Goal: Check status: Check status

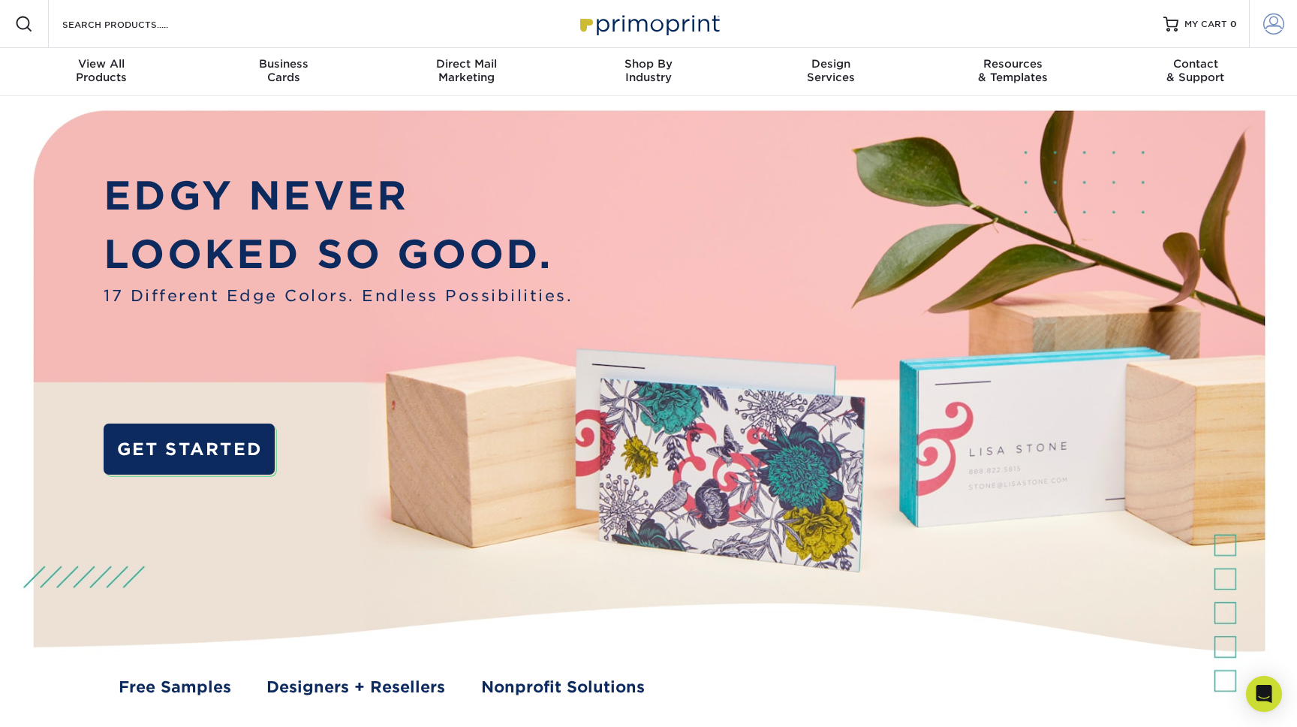
click at [1275, 18] on span at bounding box center [1273, 24] width 21 height 21
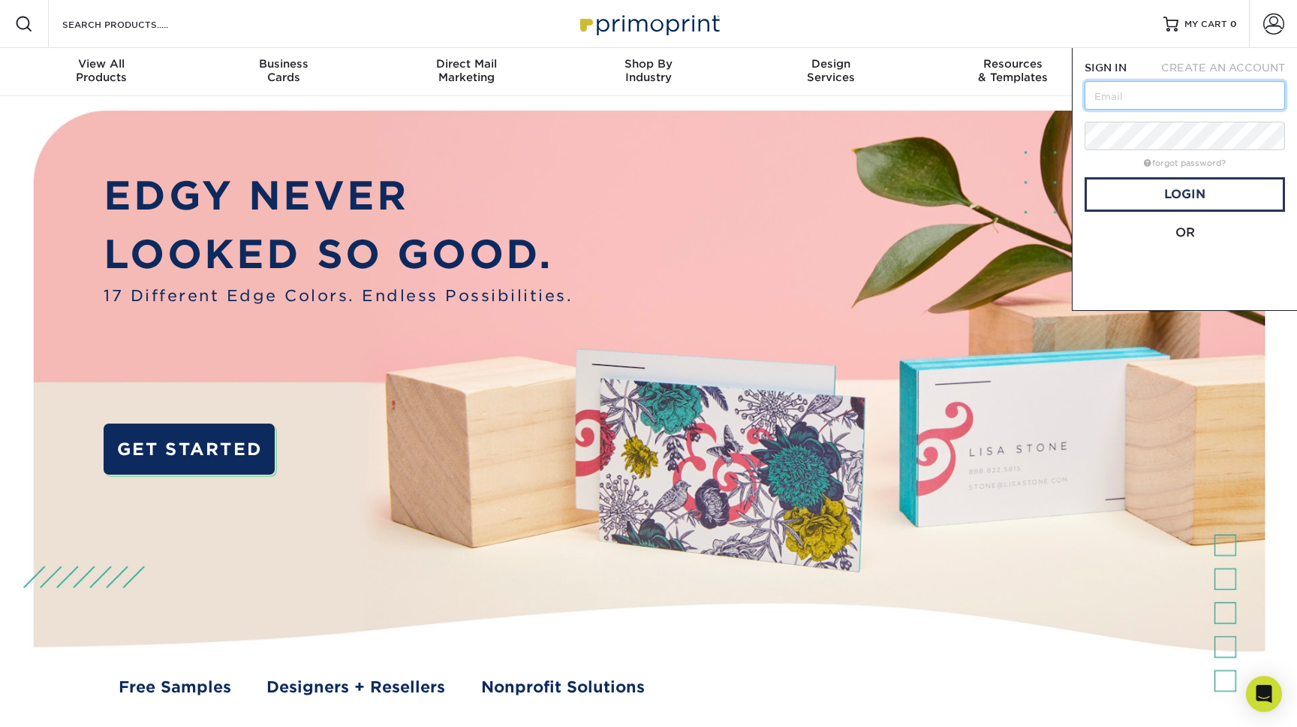
type input "krobinson@smilecodental.com"
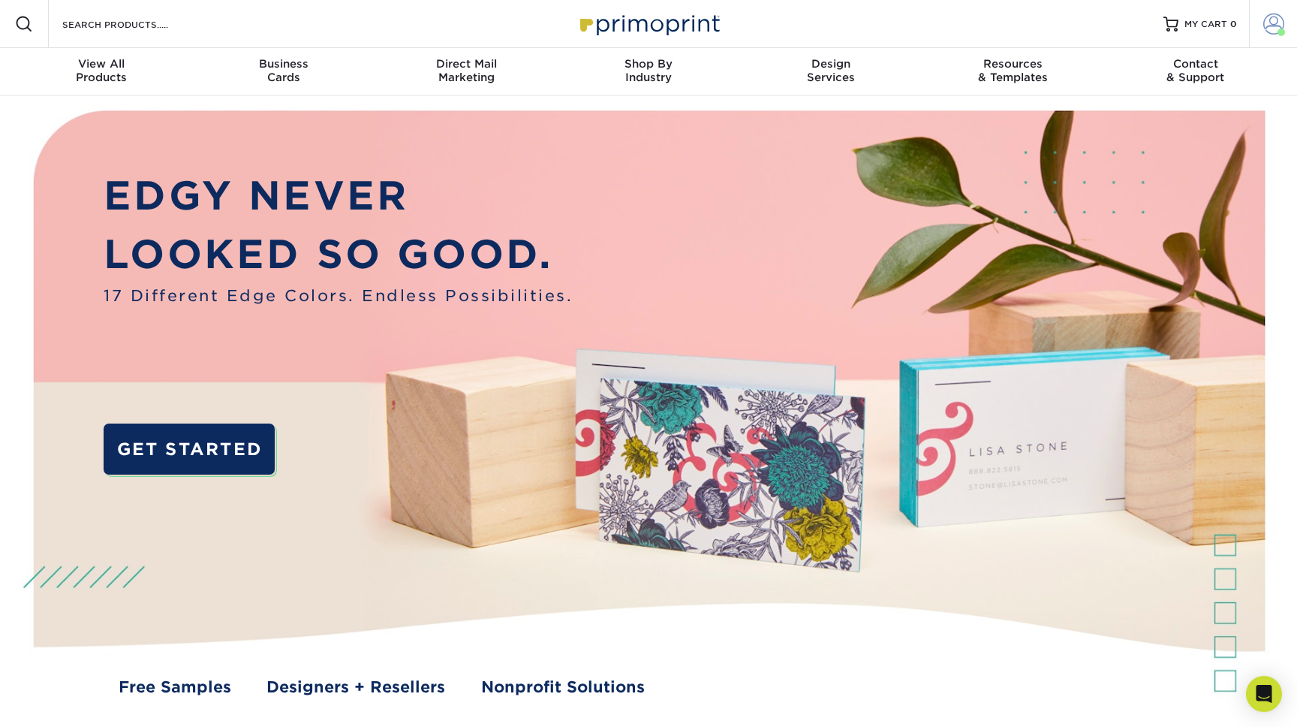
click at [1267, 30] on span at bounding box center [1273, 24] width 21 height 21
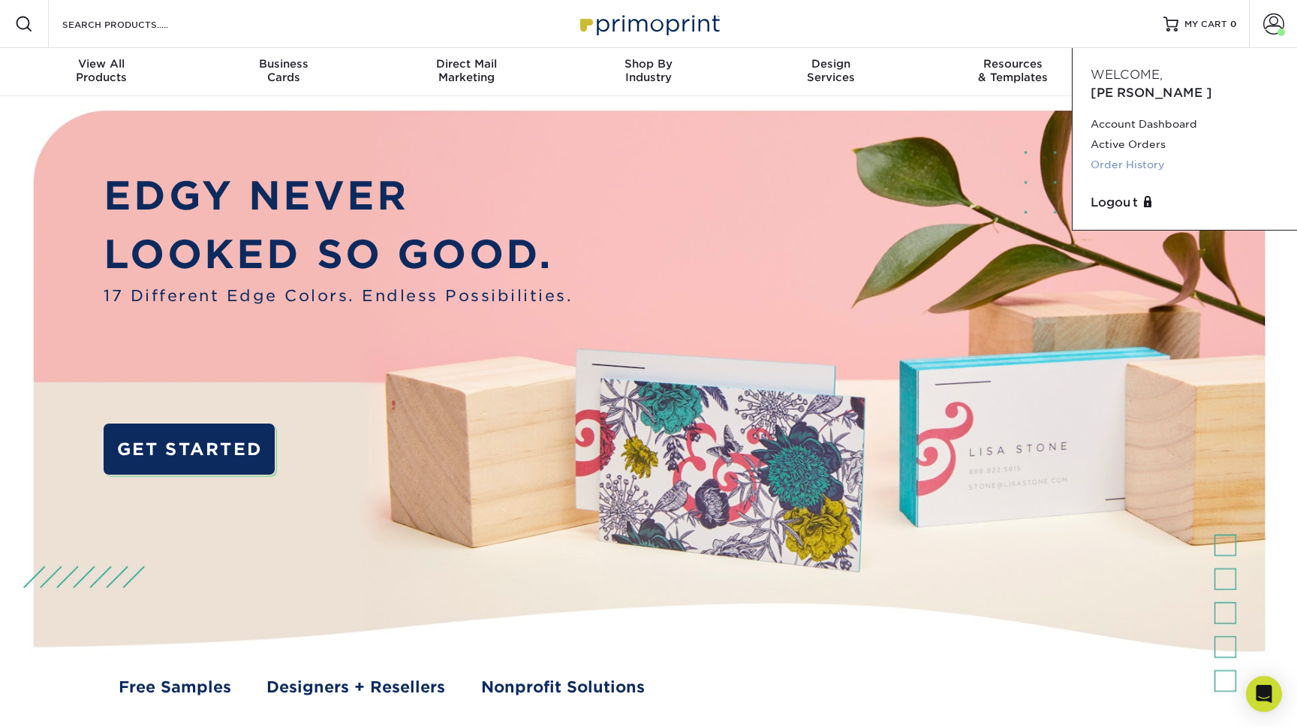
click at [1133, 155] on link "Order History" at bounding box center [1185, 165] width 188 height 20
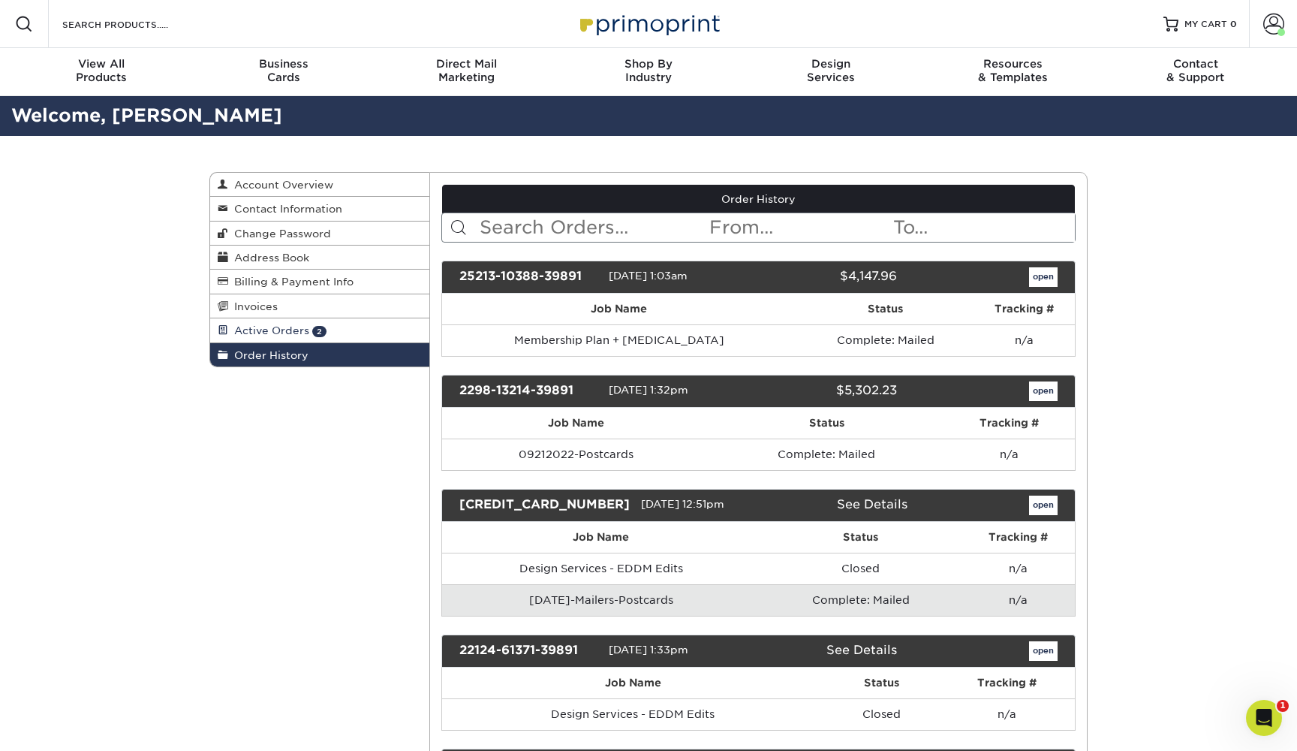
click at [301, 331] on span "Active Orders" at bounding box center [268, 330] width 81 height 12
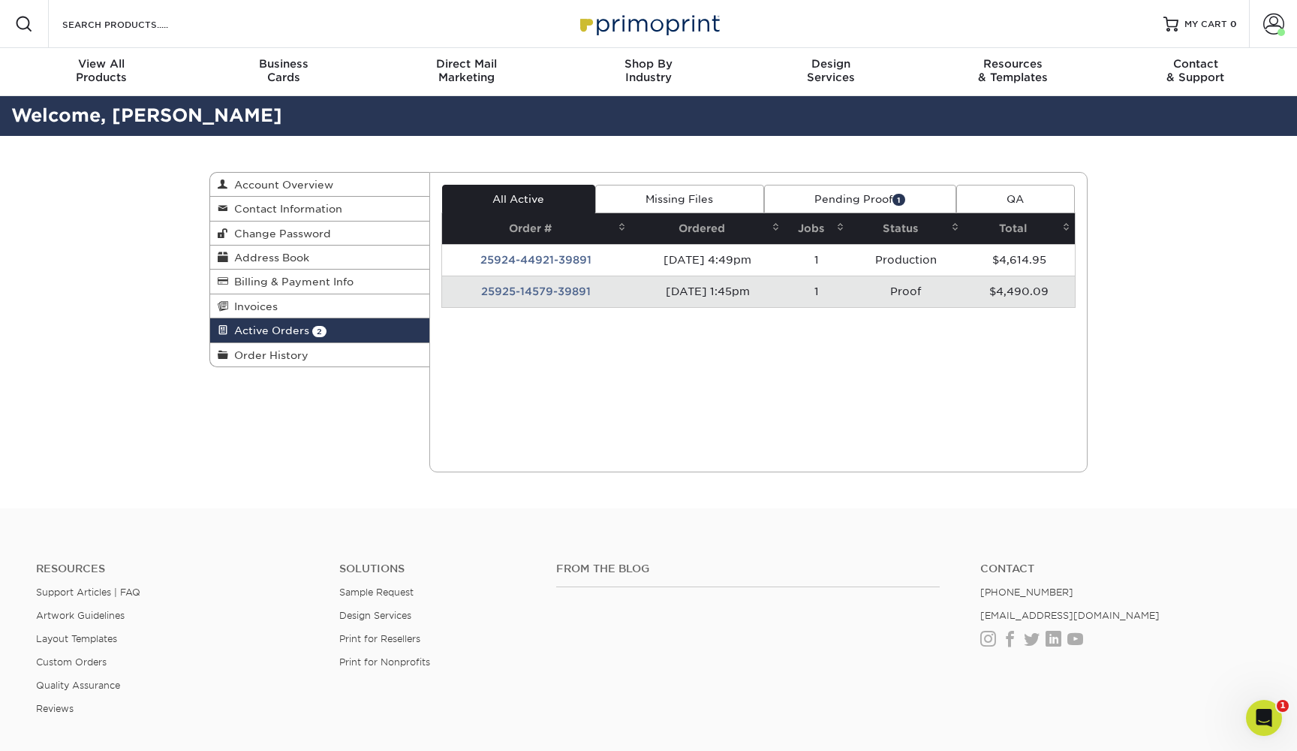
click at [537, 290] on td "25925-14579-39891" at bounding box center [536, 291] width 189 height 32
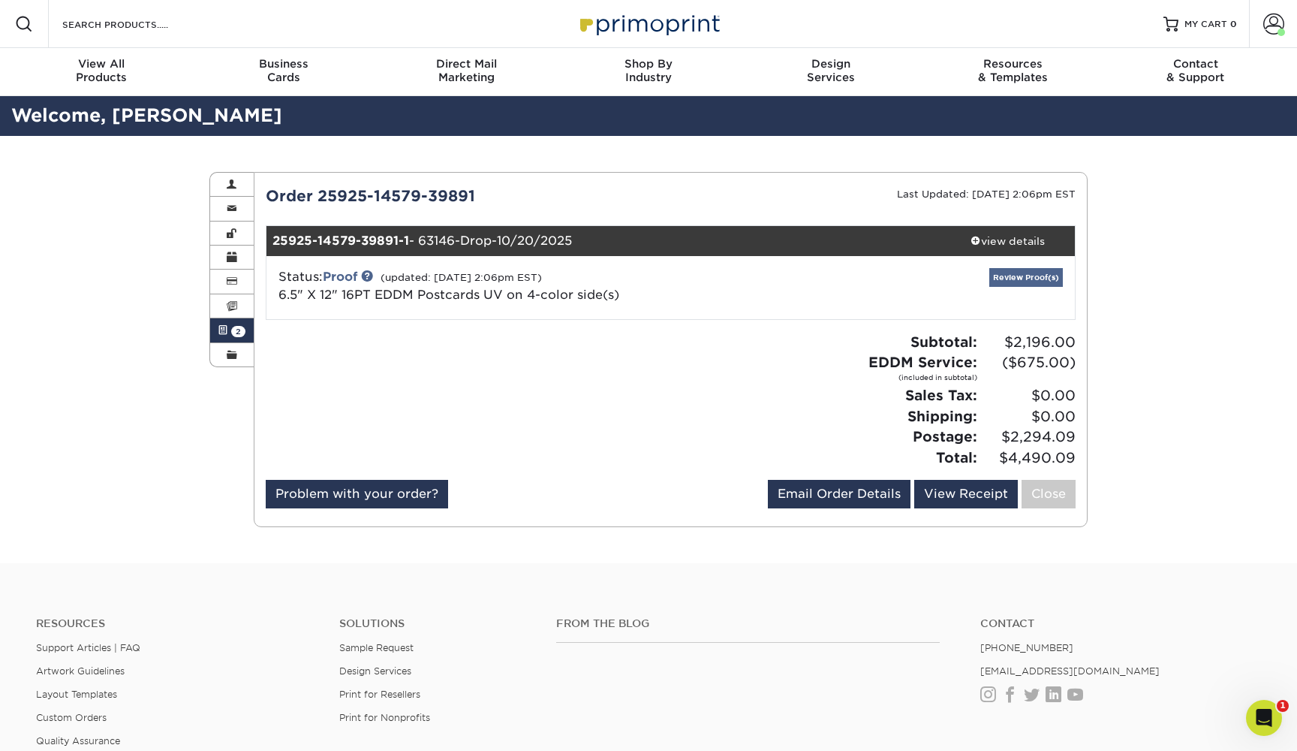
click at [1003, 282] on link "Review Proof(s)" at bounding box center [1026, 277] width 74 height 19
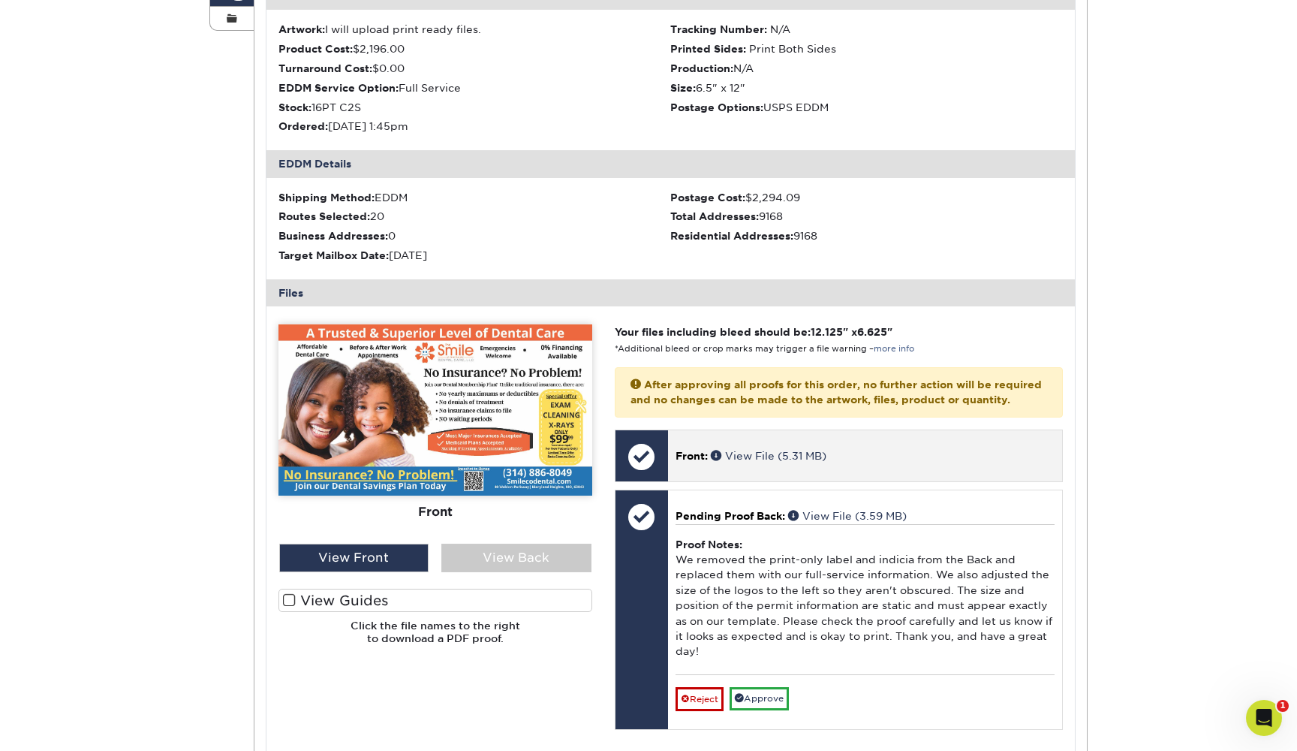
scroll to position [363, 0]
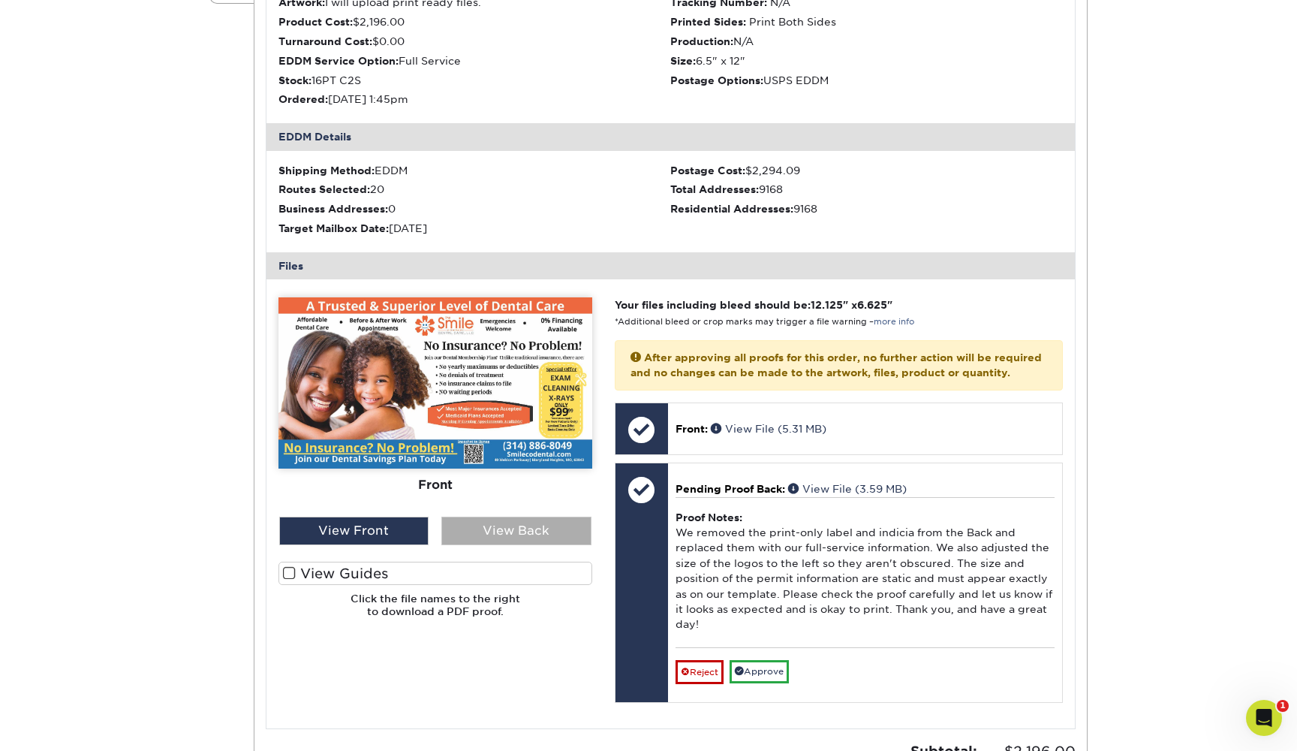
click at [517, 517] on div "View Back" at bounding box center [516, 530] width 150 height 29
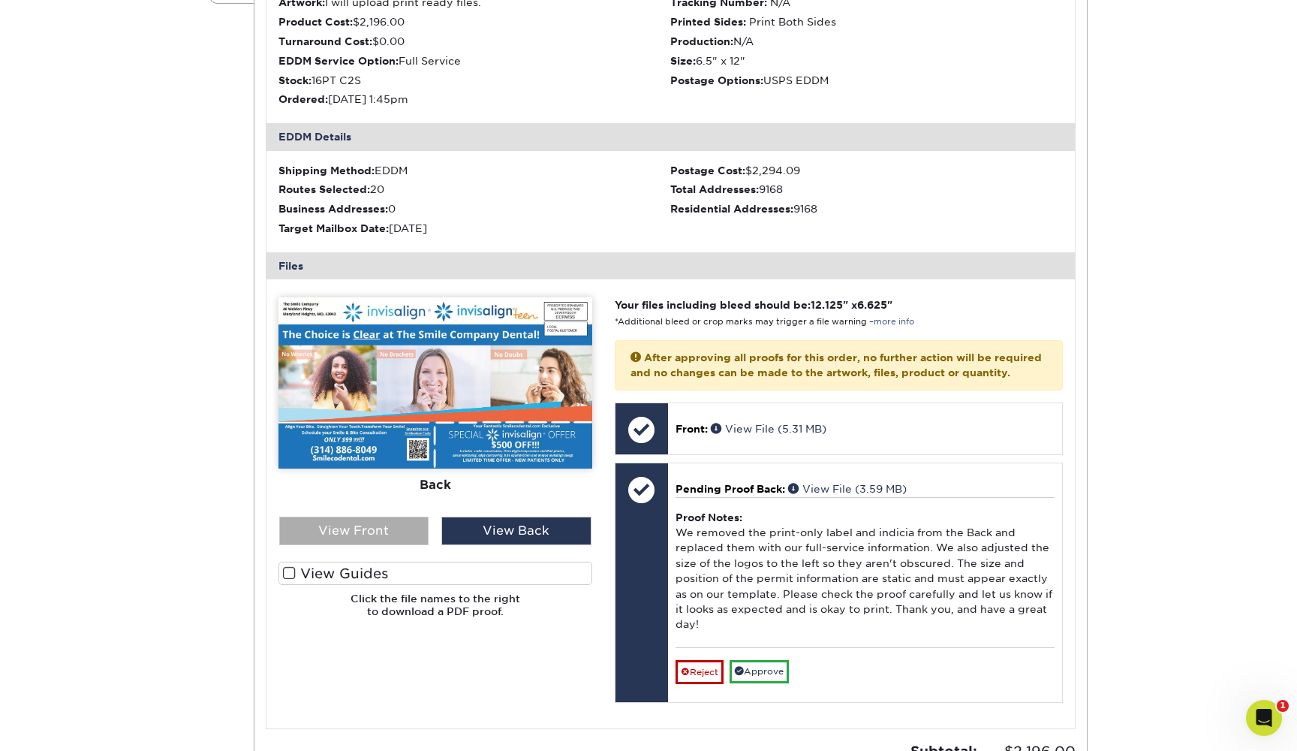
click at [366, 517] on div "View Front" at bounding box center [354, 530] width 150 height 29
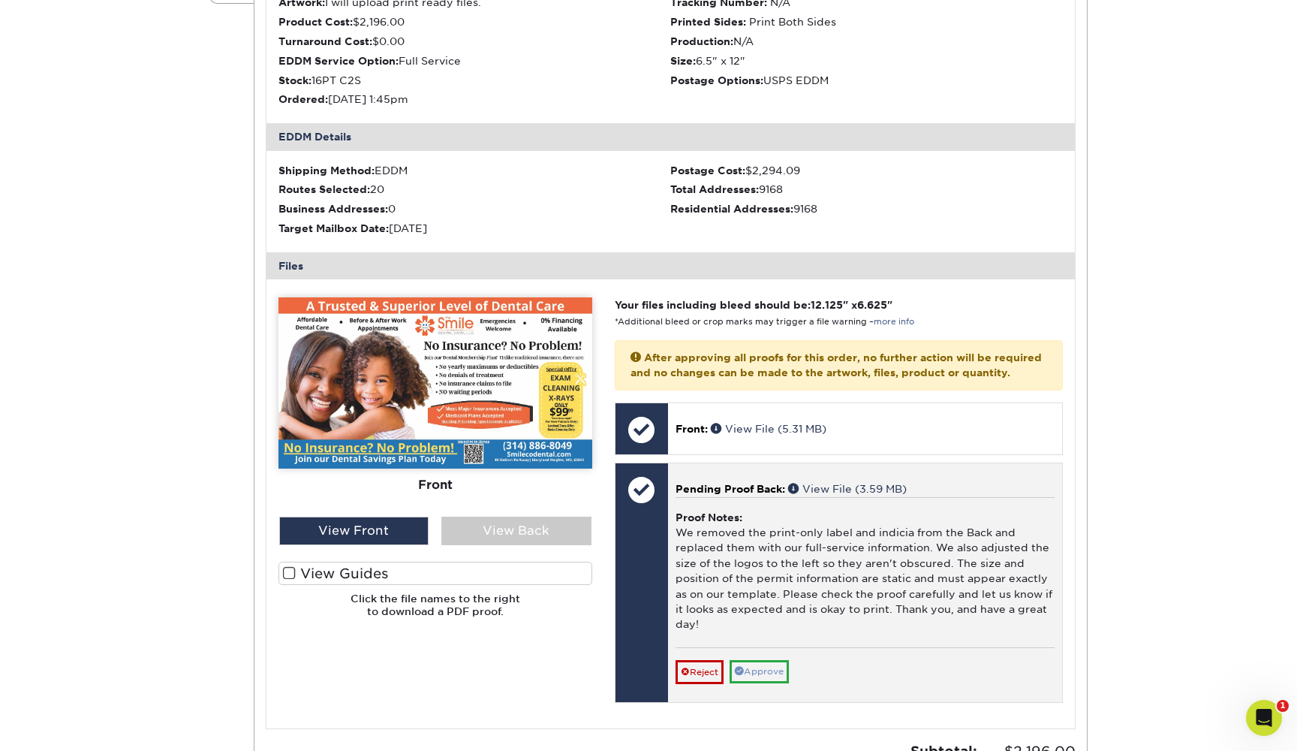
click at [768, 660] on link "Approve" at bounding box center [759, 671] width 59 height 23
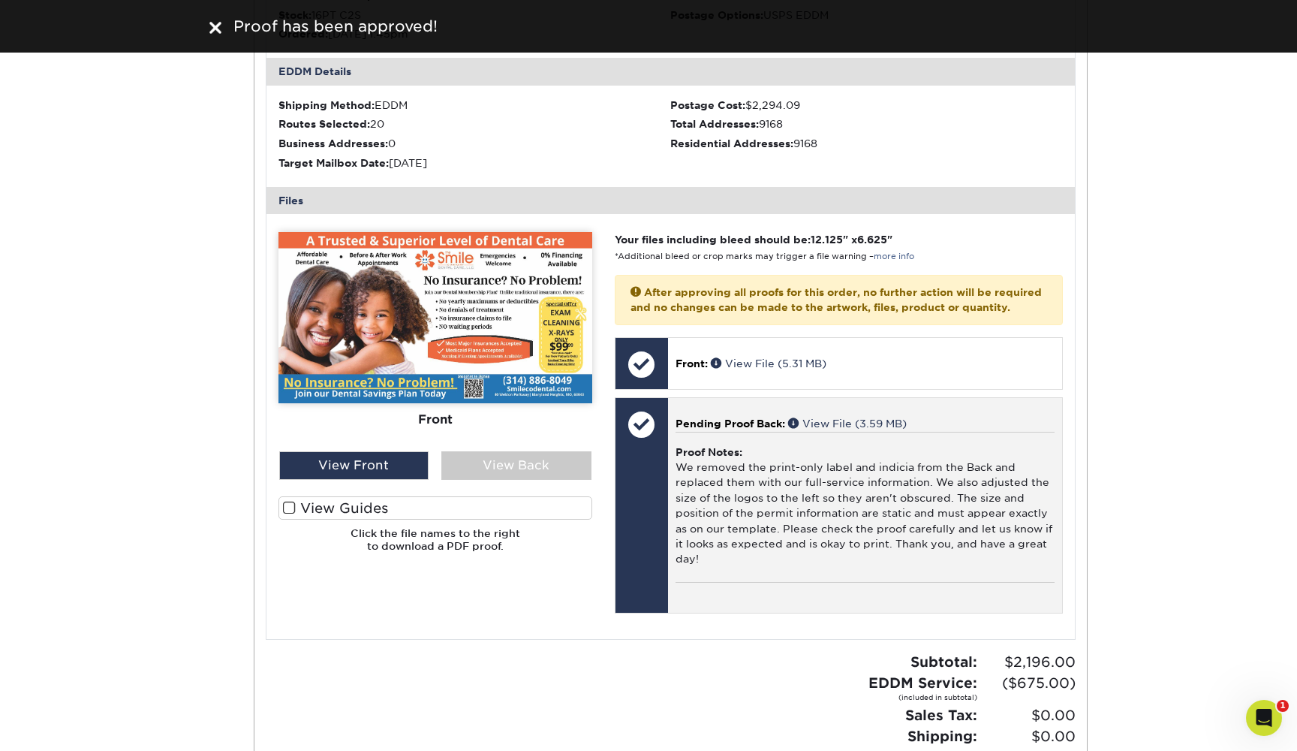
scroll to position [432, 0]
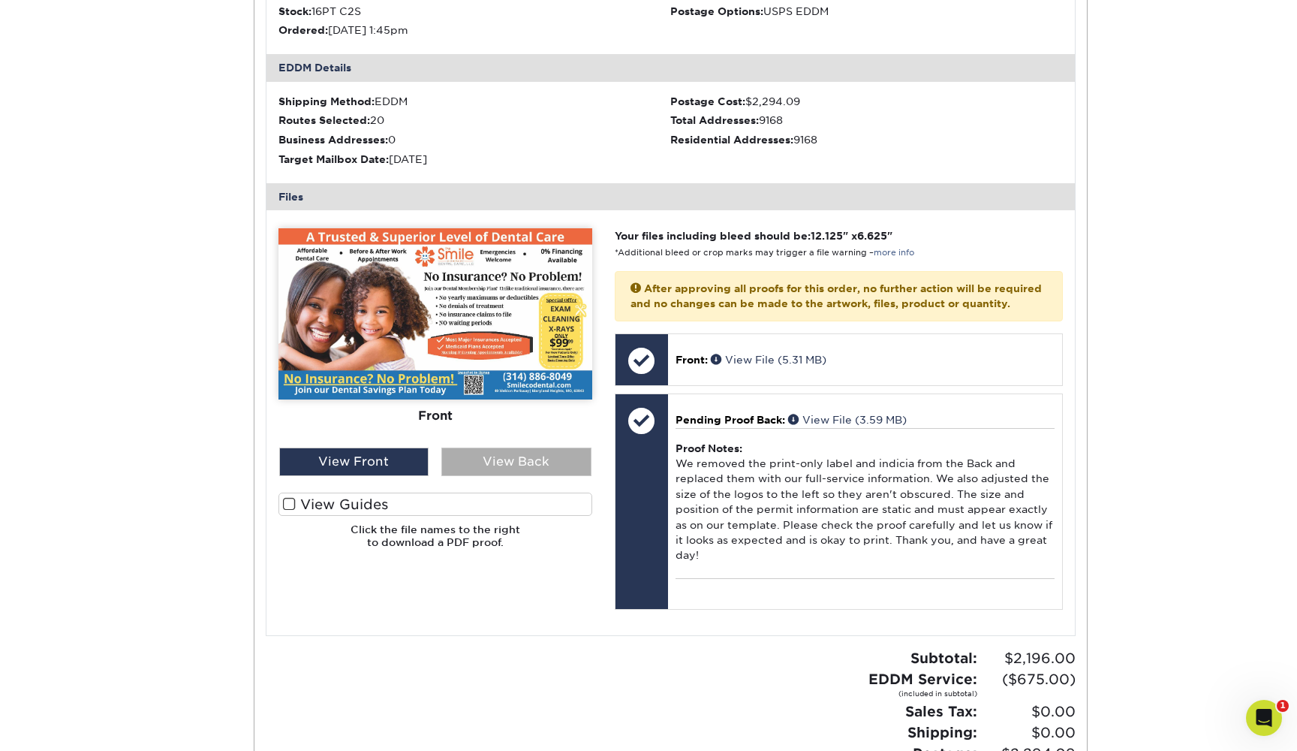
click at [542, 453] on div "View Back" at bounding box center [516, 461] width 150 height 29
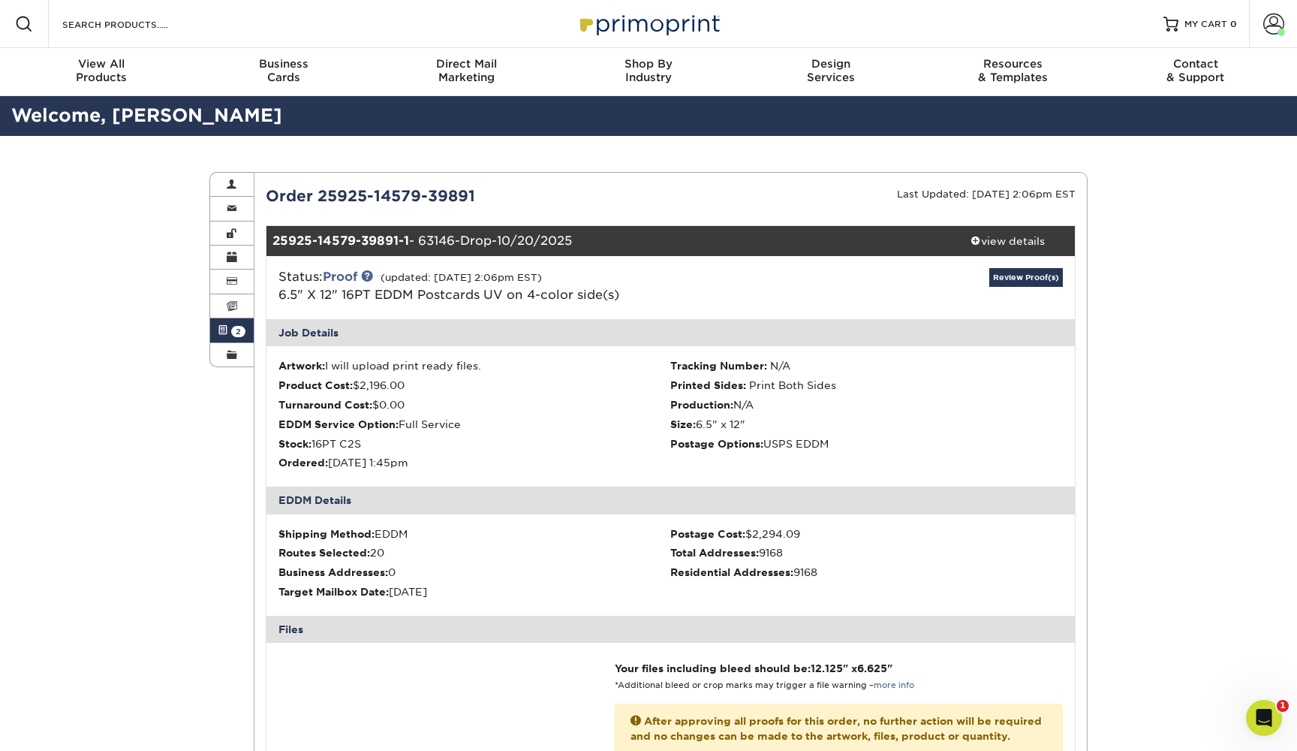
scroll to position [0, 0]
